Goal: Task Accomplishment & Management: Complete application form

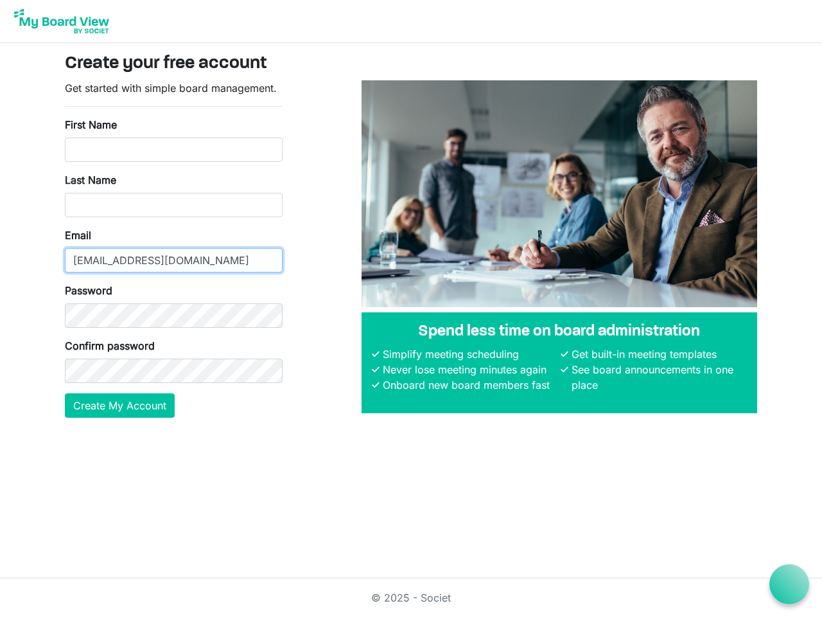
click at [173, 249] on input "[EMAIL_ADDRESS][DOMAIN_NAME]" at bounding box center [174, 260] width 218 height 24
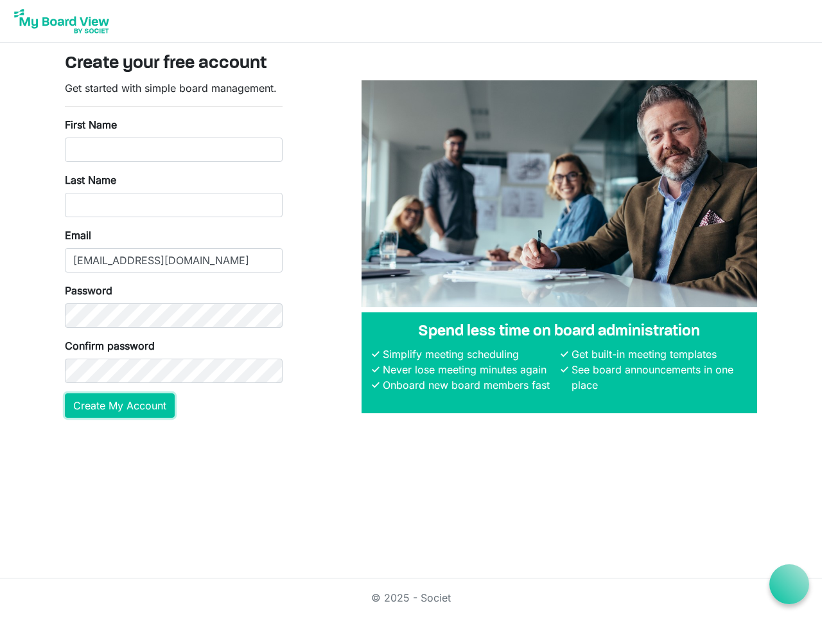
click at [120, 405] on button "Create My Account" at bounding box center [120, 405] width 110 height 24
click at [789, 584] on icon at bounding box center [790, 584] width 16 height 16
